Goal: Find specific page/section: Find specific page/section

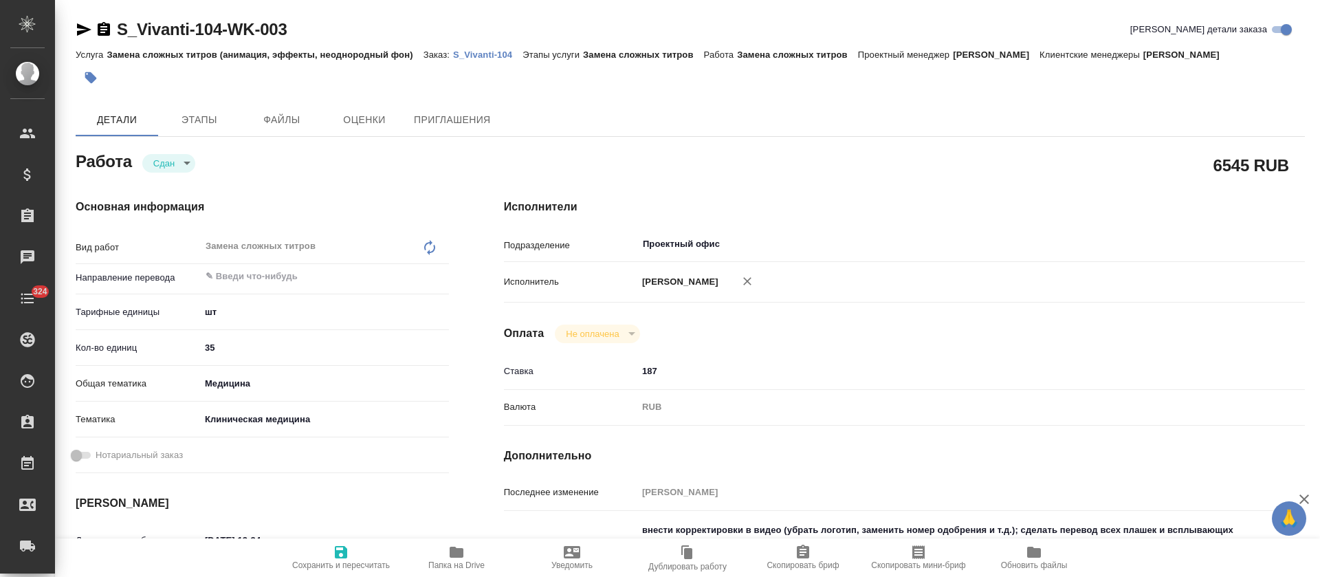
type textarea "x"
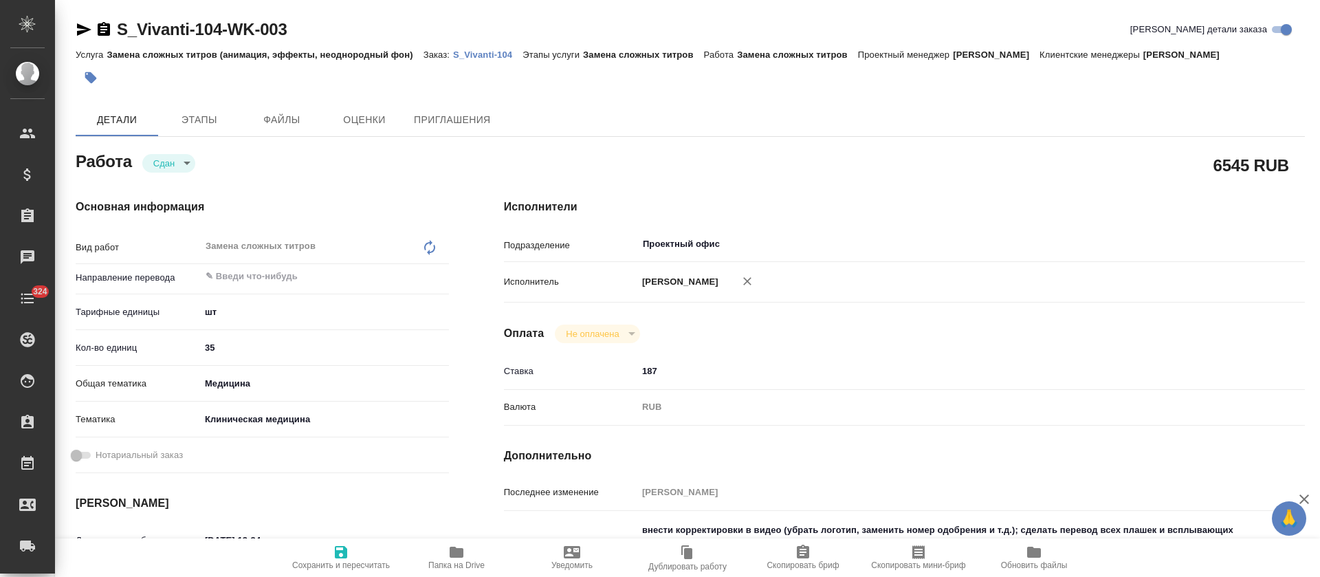
type textarea "x"
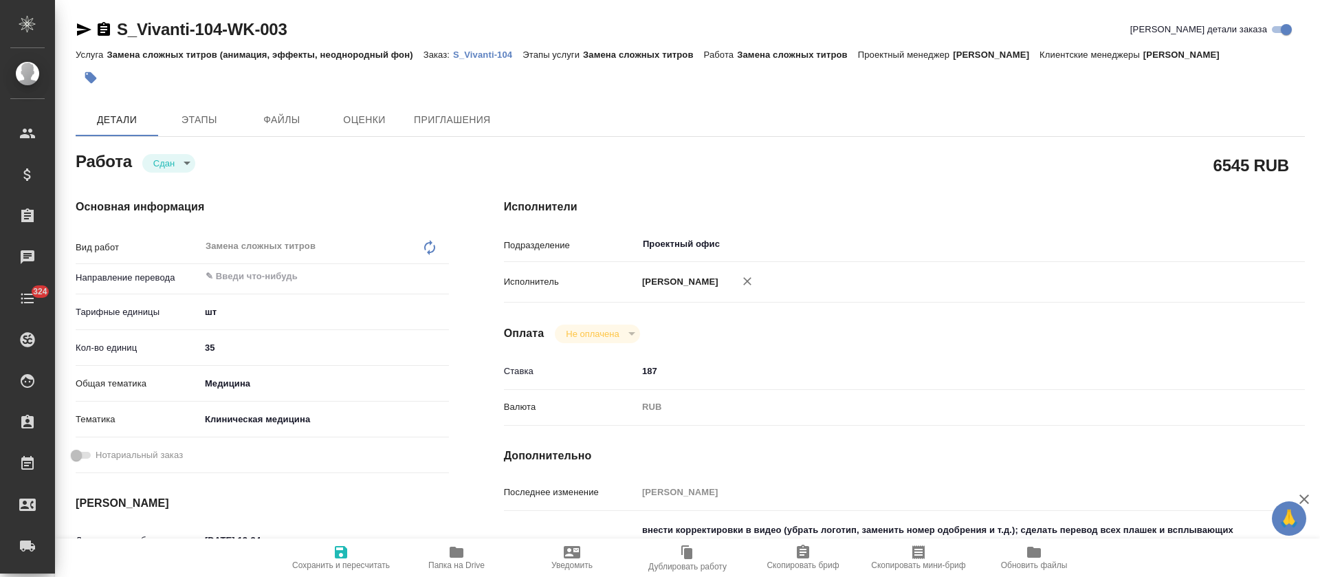
type textarea "x"
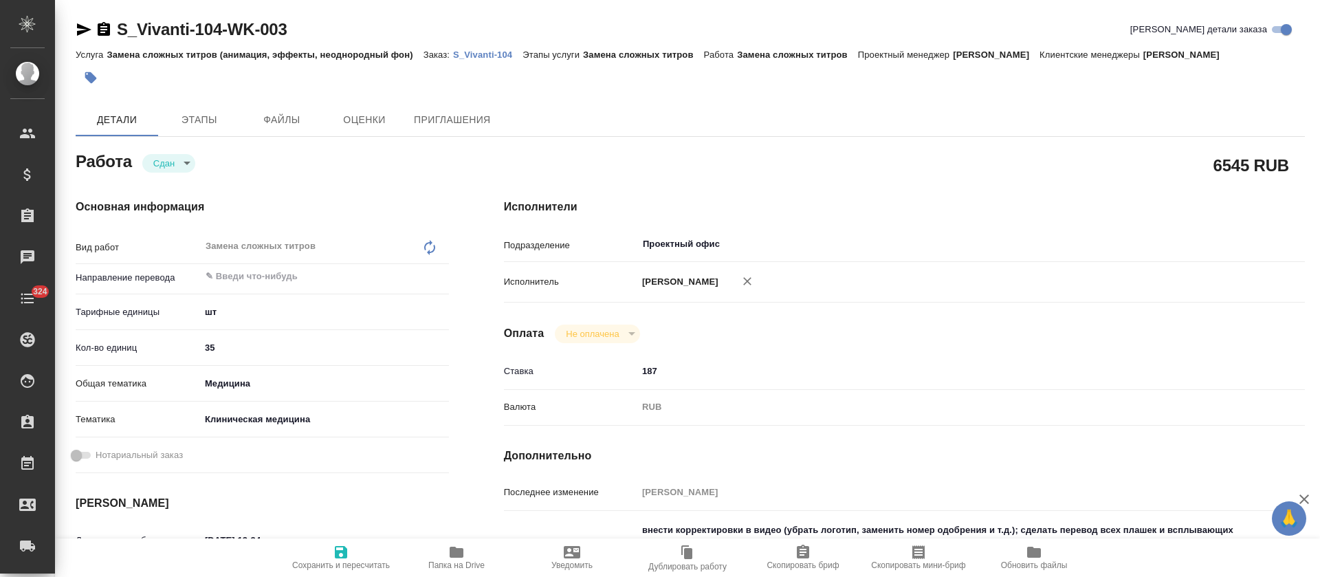
type textarea "x"
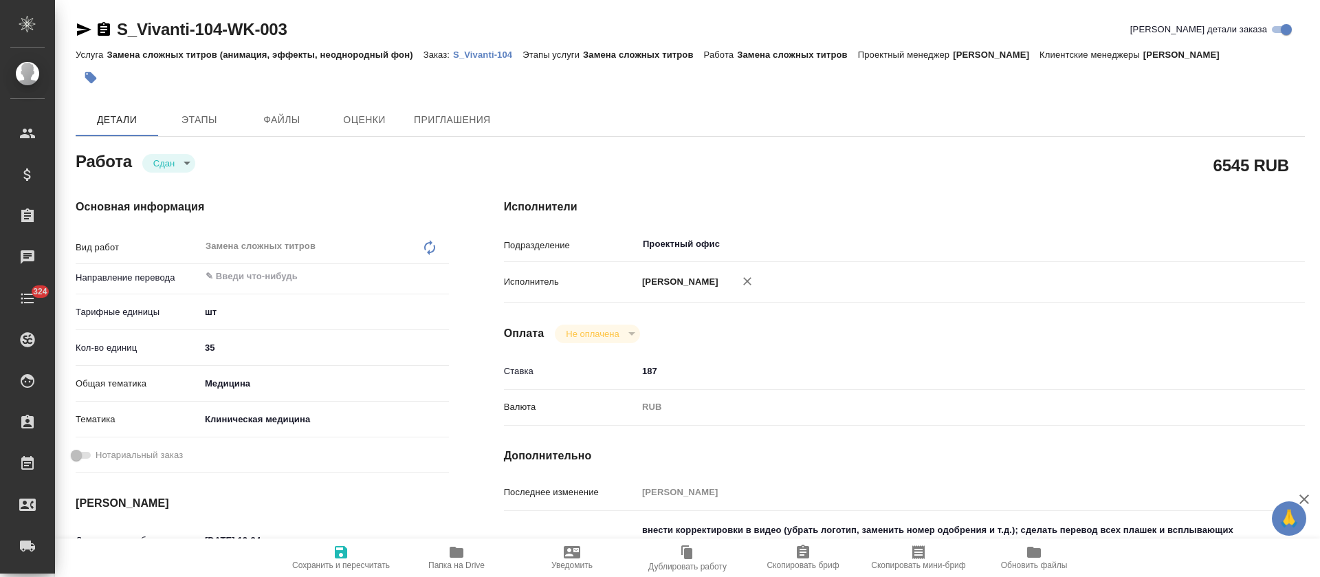
type textarea "x"
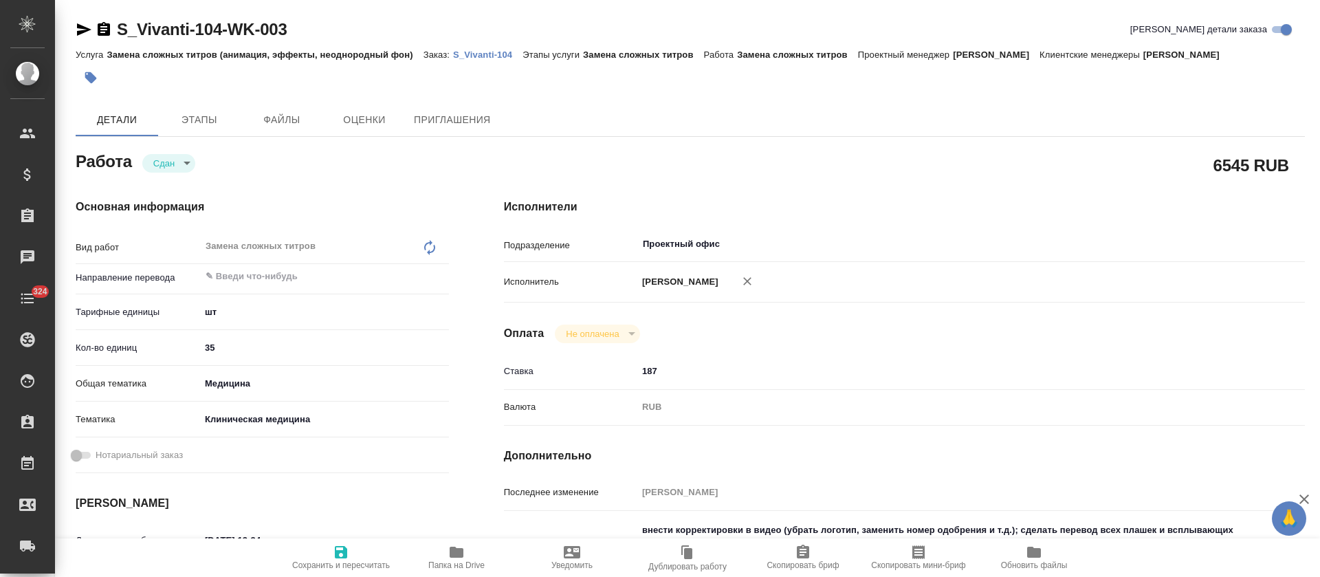
type textarea "x"
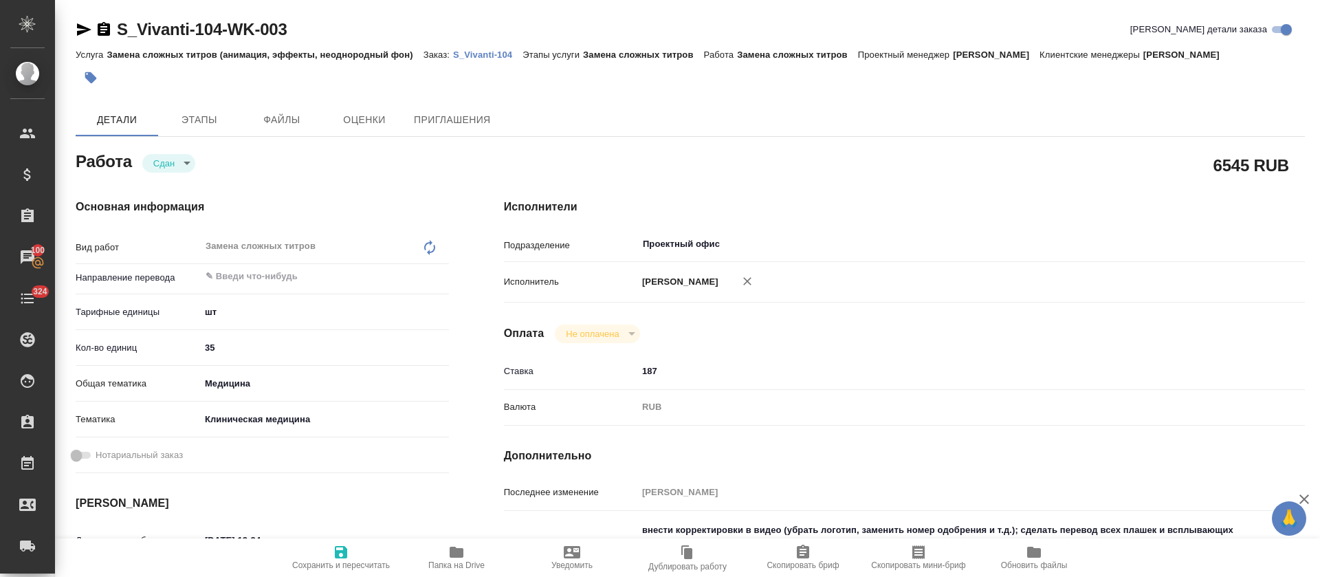
click at [498, 56] on p "S_Vivanti-104" at bounding box center [487, 54] width 69 height 10
type textarea "x"
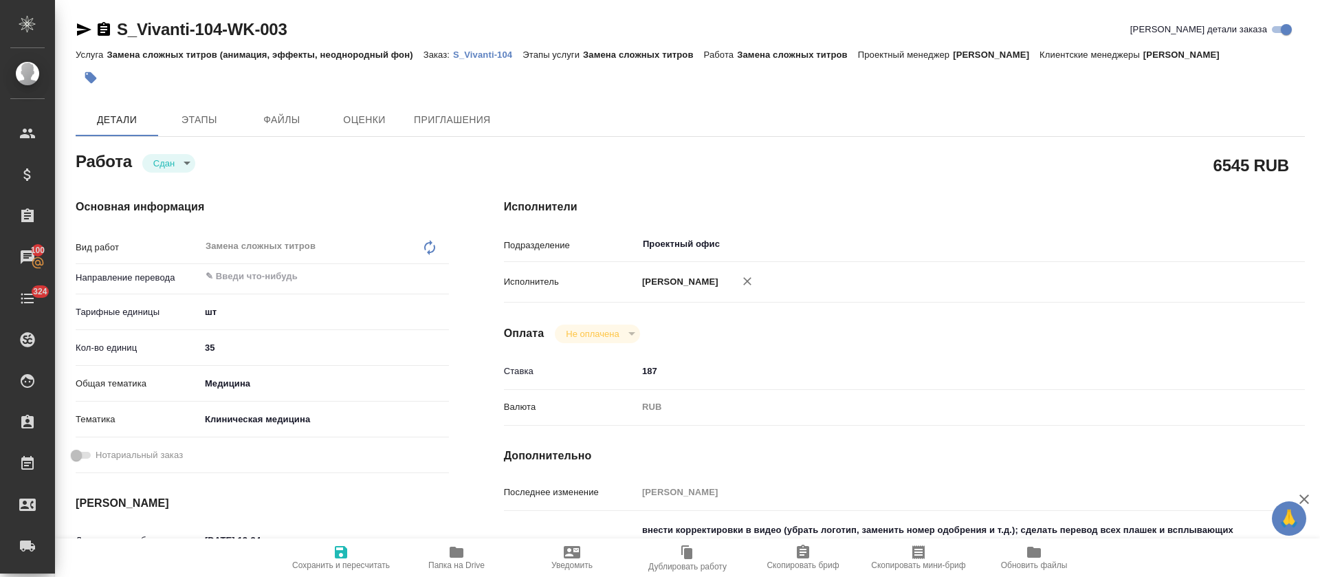
type textarea "x"
